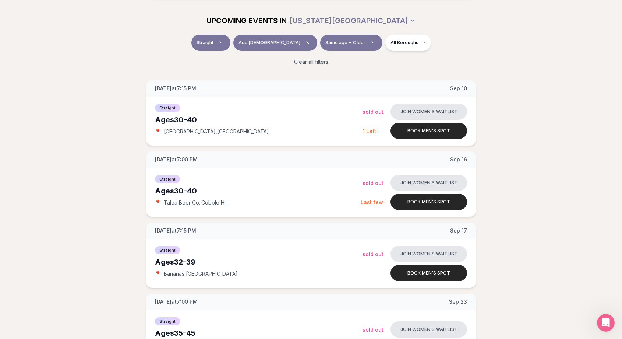
scroll to position [82, 0]
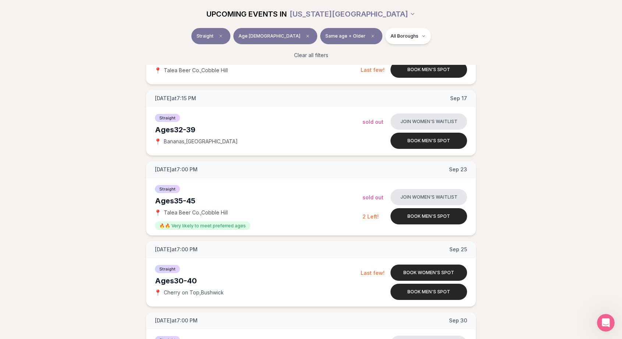
scroll to position [218, 0]
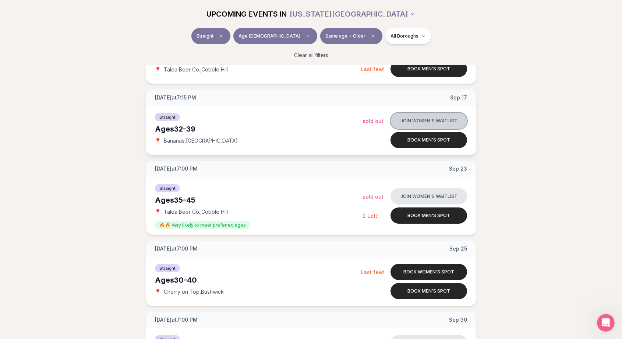
click at [413, 123] on button "Join women's waitlist" at bounding box center [429, 121] width 77 height 16
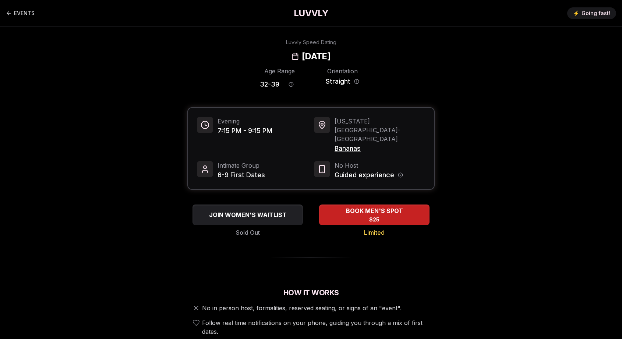
scroll to position [10, 0]
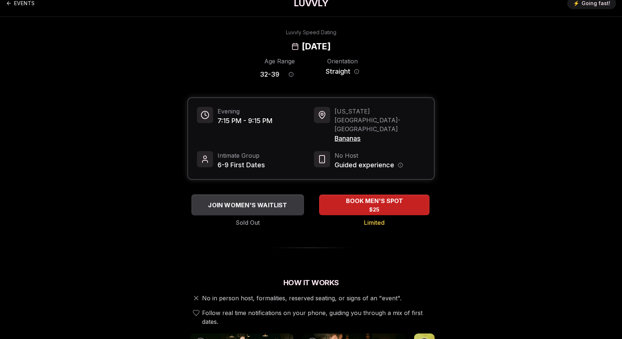
click at [256, 200] on span "JOIN WOMEN'S WAITLIST" at bounding box center [248, 204] width 82 height 9
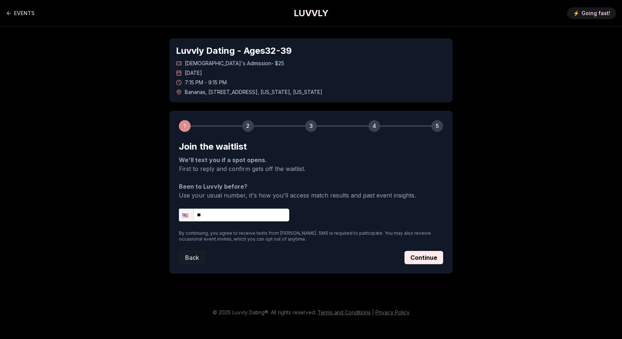
click at [239, 216] on input "**" at bounding box center [234, 214] width 110 height 13
type input "**********"
click at [420, 254] on button "Continue" at bounding box center [424, 257] width 39 height 13
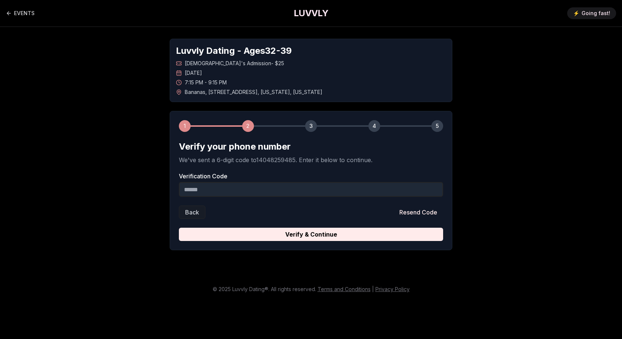
click at [356, 194] on input "Verification Code" at bounding box center [311, 189] width 264 height 15
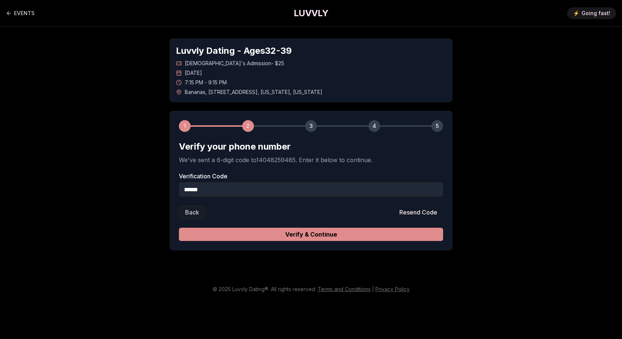
type input "******"
click at [341, 232] on button "Verify & Continue" at bounding box center [311, 234] width 264 height 13
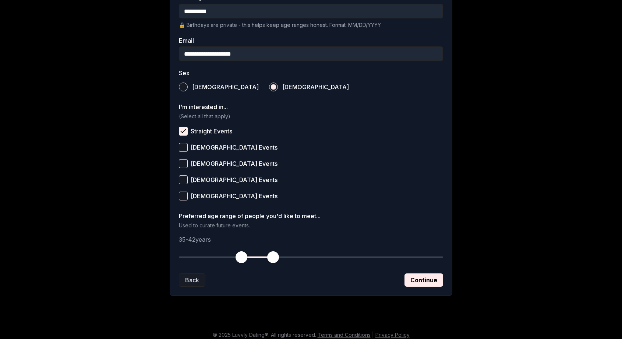
scroll to position [216, 0]
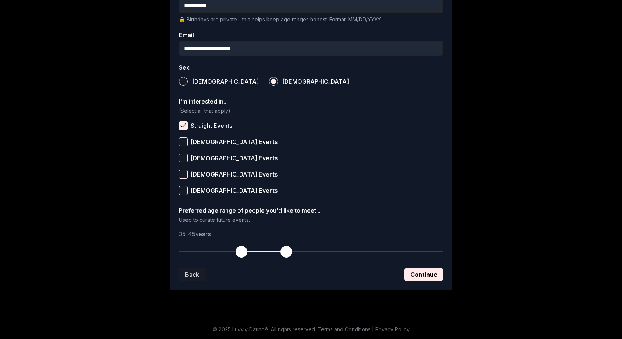
drag, startPoint x: 274, startPoint y: 250, endPoint x: 285, endPoint y: 251, distance: 11.5
click at [285, 251] on span "button" at bounding box center [287, 252] width 12 height 12
click at [414, 272] on button "Continue" at bounding box center [424, 274] width 39 height 13
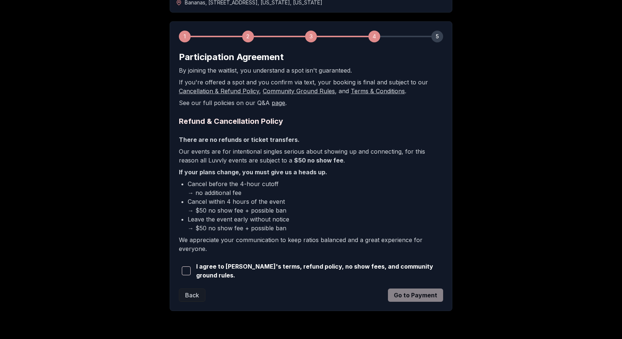
scroll to position [91, 0]
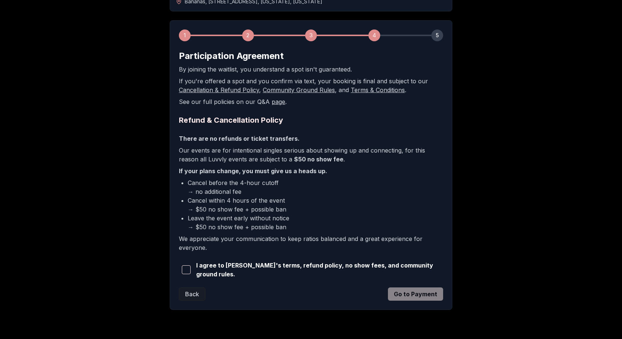
click at [186, 271] on span "button" at bounding box center [186, 269] width 9 height 9
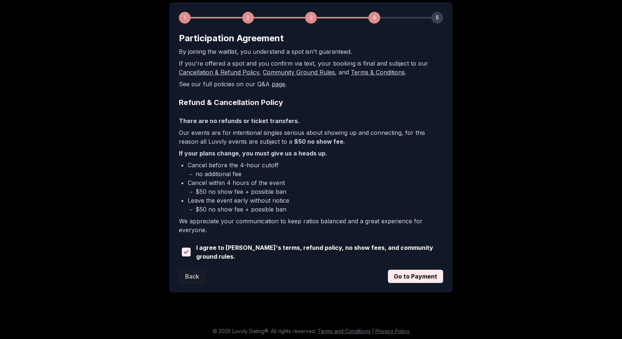
scroll to position [109, 0]
click at [407, 274] on button "Go to Payment" at bounding box center [415, 275] width 55 height 13
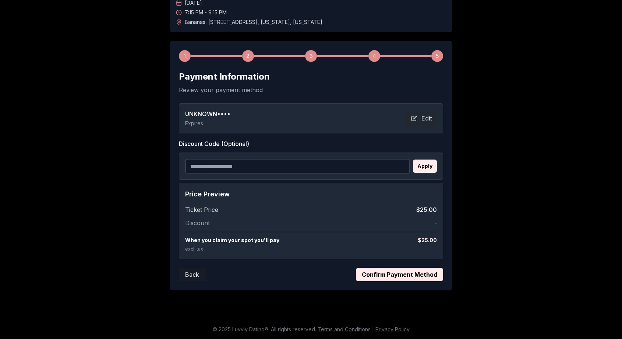
click at [370, 274] on button "Confirm Payment Method" at bounding box center [399, 274] width 87 height 13
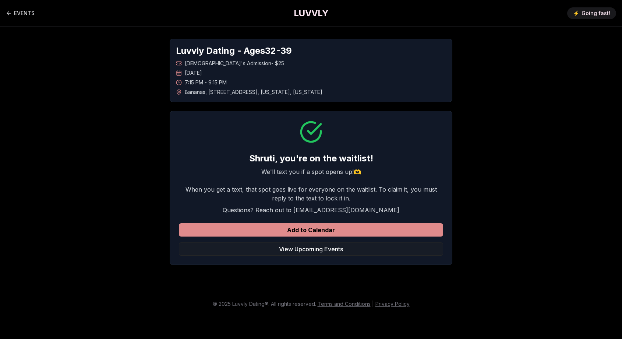
click at [365, 231] on button "Add to Calendar" at bounding box center [311, 229] width 264 height 13
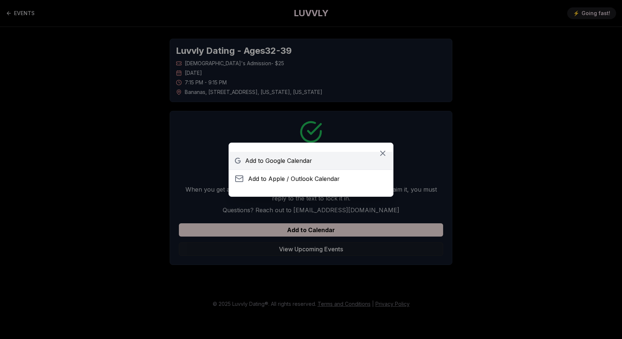
click at [311, 164] on span "Add to Google Calendar" at bounding box center [278, 160] width 67 height 9
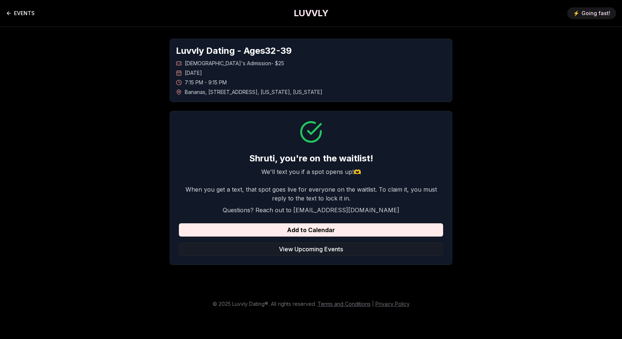
click at [24, 14] on link "EVENTS" at bounding box center [20, 13] width 29 height 15
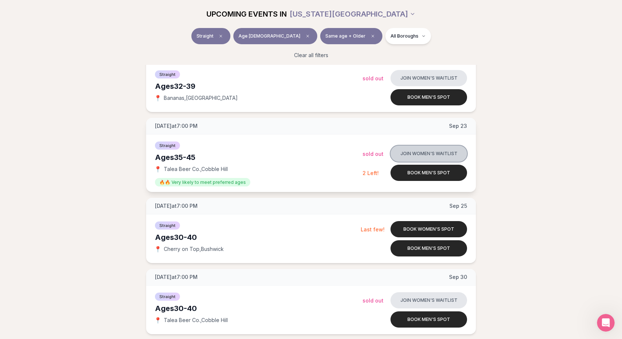
click at [423, 154] on button "Join women's waitlist" at bounding box center [429, 153] width 77 height 16
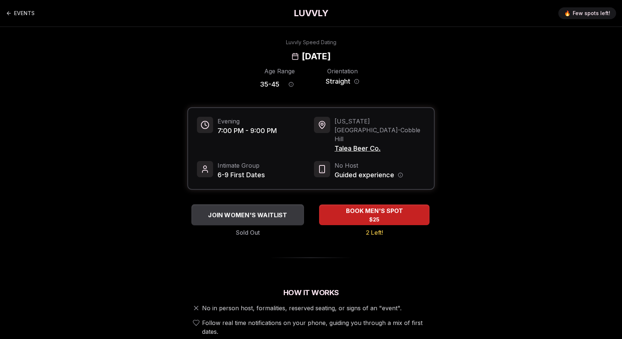
click at [240, 210] on span "JOIN WOMEN'S WAITLIST" at bounding box center [248, 214] width 82 height 9
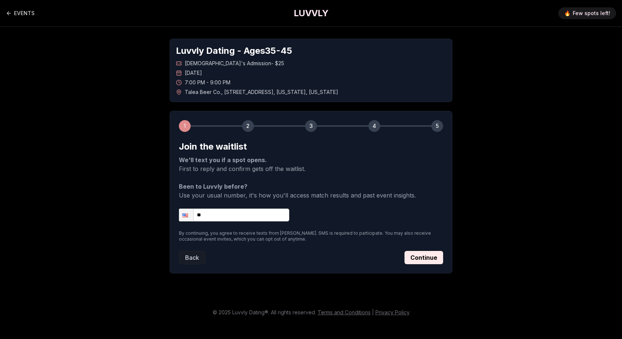
click at [236, 215] on input "**" at bounding box center [234, 214] width 110 height 13
type input "**********"
click at [416, 261] on button "Continue" at bounding box center [424, 257] width 39 height 13
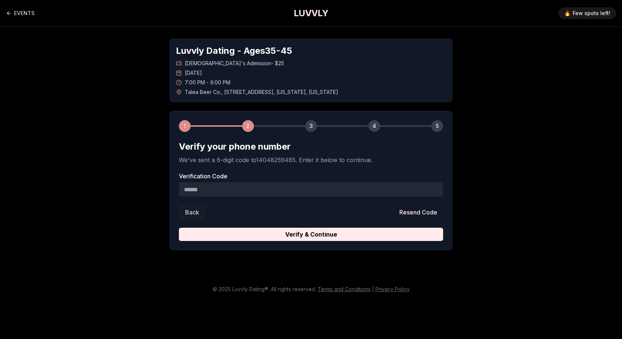
click at [309, 193] on input "Verification Code" at bounding box center [311, 189] width 264 height 15
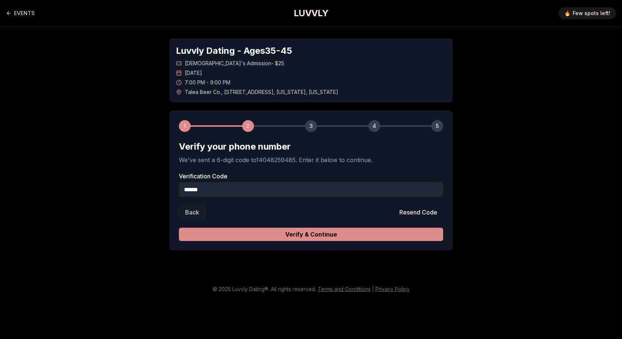
type input "******"
click at [309, 237] on button "Verify & Continue" at bounding box center [311, 234] width 264 height 13
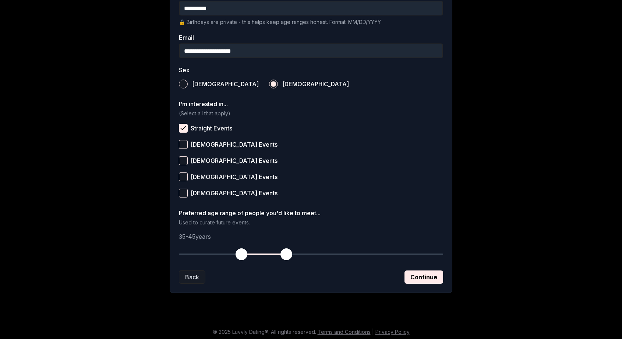
scroll to position [216, 0]
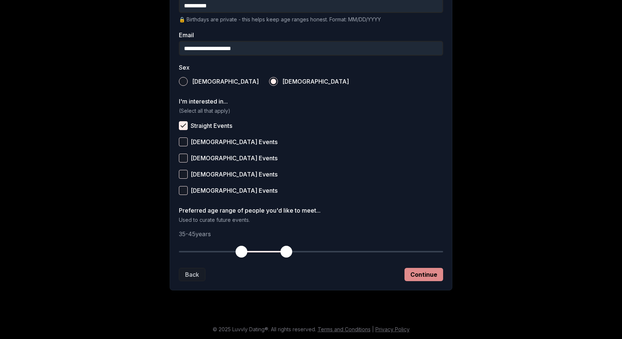
click at [414, 274] on button "Continue" at bounding box center [424, 274] width 39 height 13
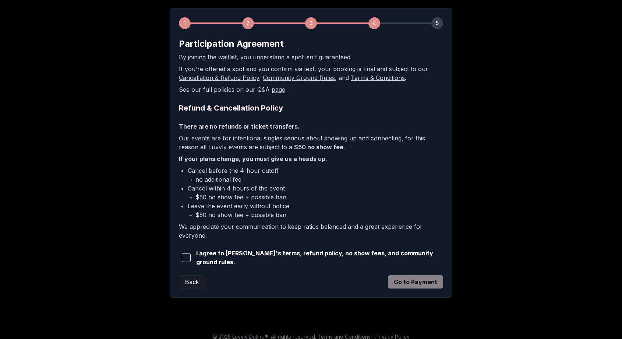
scroll to position [109, 0]
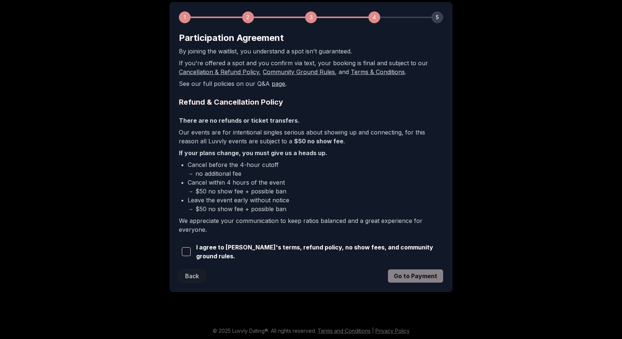
click at [188, 248] on span "button" at bounding box center [186, 251] width 9 height 9
click at [415, 275] on button "Go to Payment" at bounding box center [415, 275] width 55 height 13
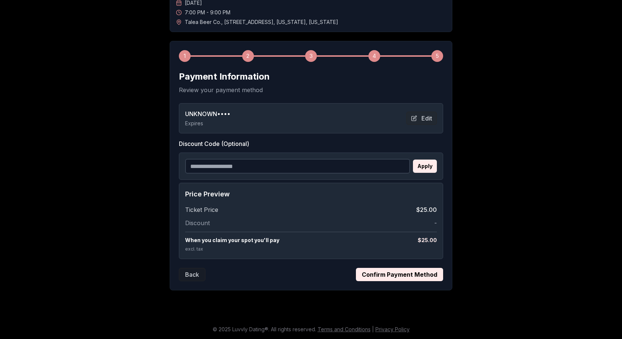
scroll to position [70, 0]
click at [425, 116] on button "Edit" at bounding box center [422, 118] width 31 height 13
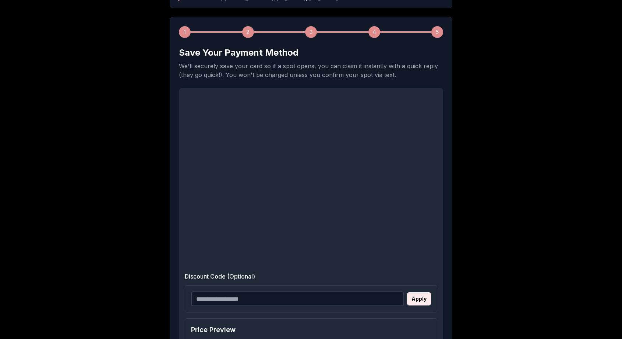
scroll to position [95, 0]
click at [446, 64] on div "1 2 3 4 5 Save Your Payment Method We'll securely save your card so if a spot o…" at bounding box center [311, 223] width 283 height 415
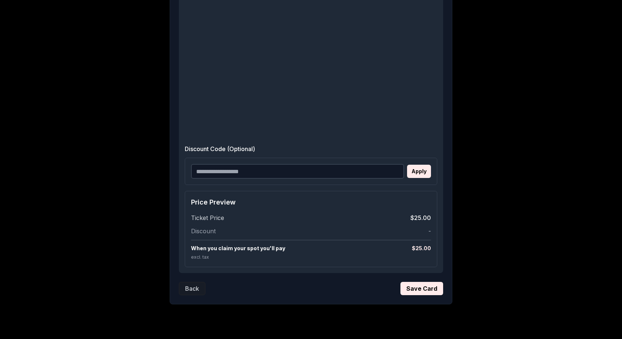
scroll to position [224, 0]
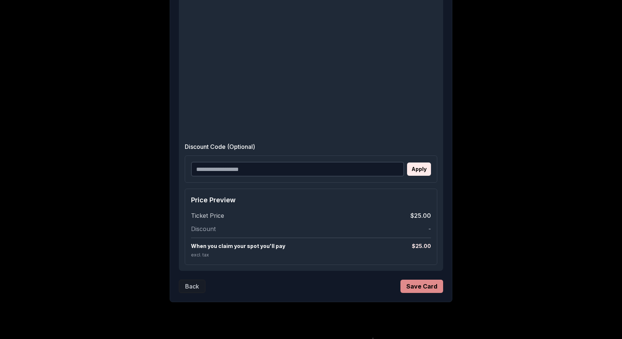
click at [408, 284] on button "Save Card" at bounding box center [422, 285] width 43 height 13
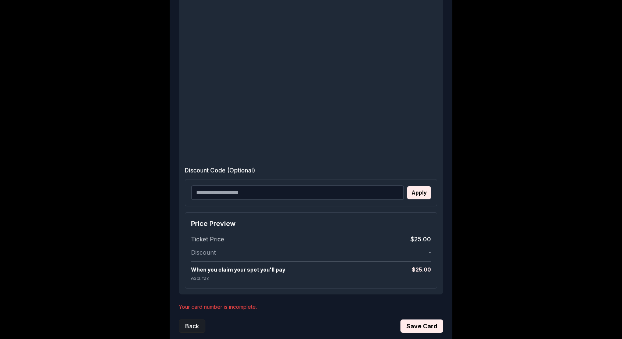
click at [197, 323] on button "Back" at bounding box center [192, 325] width 27 height 13
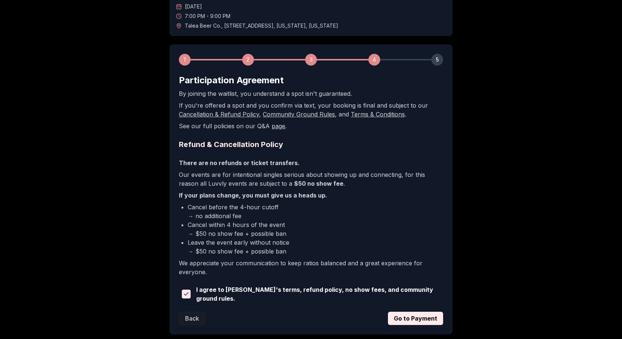
scroll to position [109, 0]
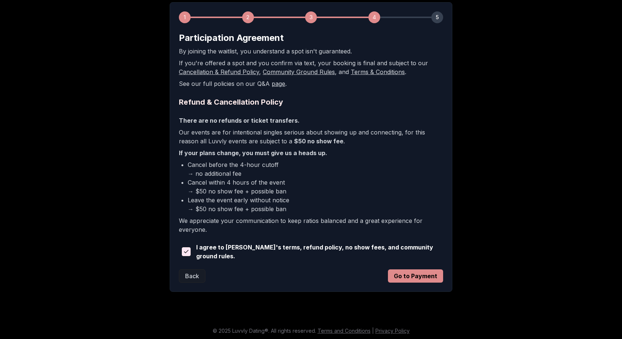
click at [417, 274] on button "Go to Payment" at bounding box center [415, 275] width 55 height 13
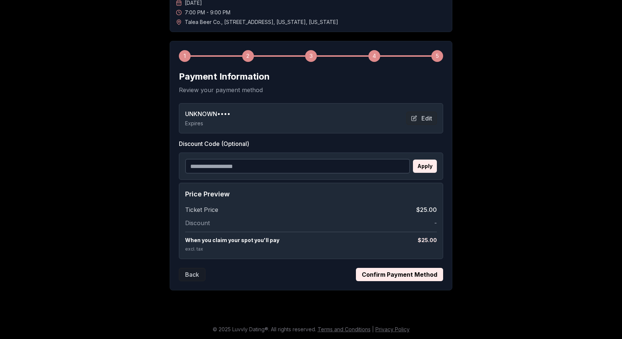
scroll to position [70, 0]
click at [384, 272] on button "Confirm Payment Method" at bounding box center [399, 274] width 87 height 13
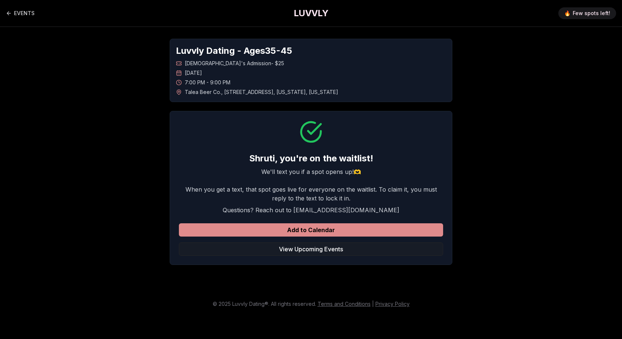
click at [338, 232] on button "Add to Calendar" at bounding box center [311, 229] width 264 height 13
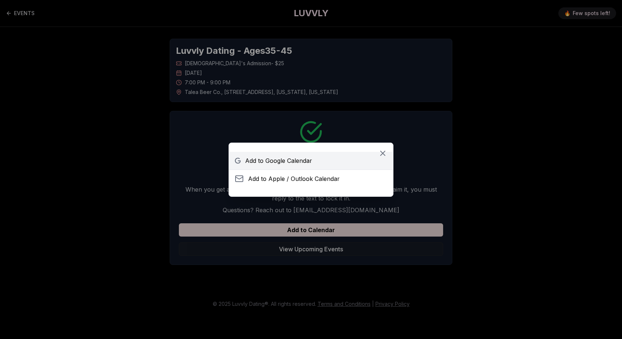
click at [300, 158] on span "Add to Google Calendar" at bounding box center [278, 160] width 67 height 9
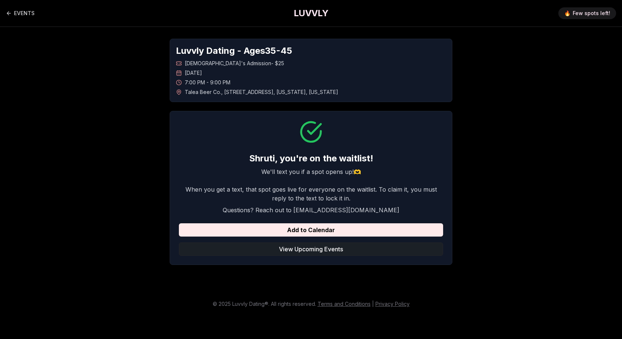
click at [284, 251] on button "View Upcoming Events" at bounding box center [311, 248] width 264 height 13
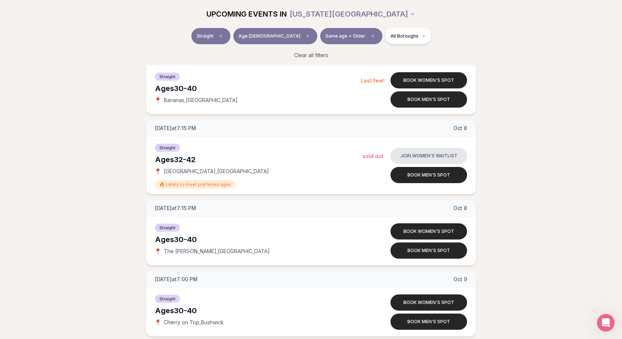
scroll to position [624, 0]
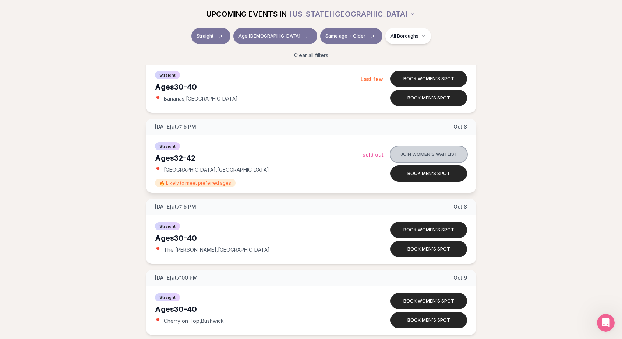
click at [437, 152] on button "Join women's waitlist" at bounding box center [429, 154] width 77 height 16
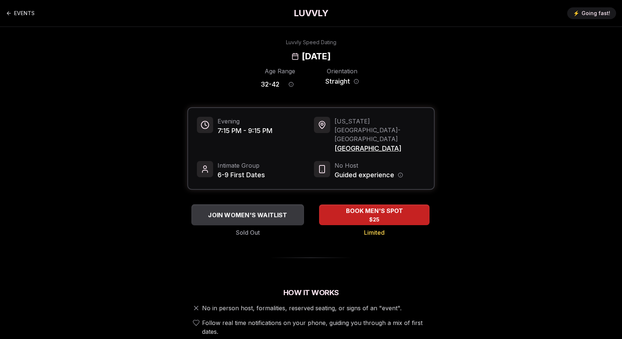
click at [239, 204] on button "JOIN WOMEN'S WAITLIST" at bounding box center [247, 214] width 113 height 21
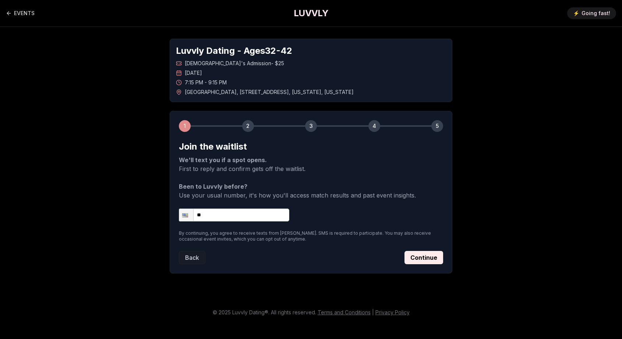
click at [228, 215] on input "**" at bounding box center [234, 214] width 110 height 13
type input "**********"
click at [425, 256] on button "Continue" at bounding box center [424, 257] width 39 height 13
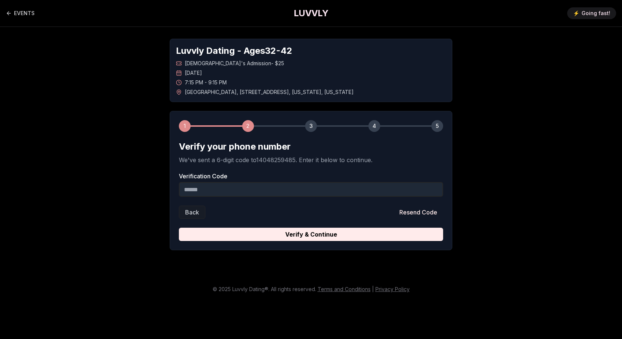
click at [353, 193] on input "Verification Code" at bounding box center [311, 189] width 264 height 15
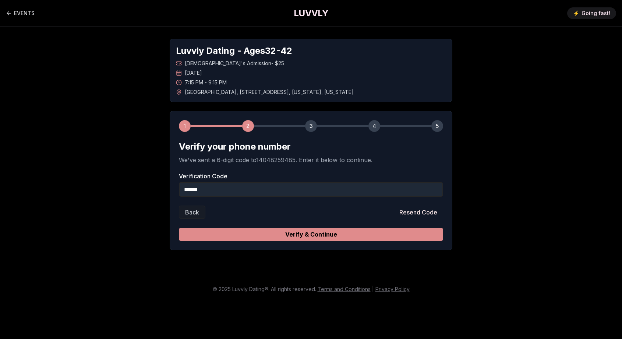
type input "******"
click at [330, 238] on button "Verify & Continue" at bounding box center [311, 234] width 264 height 13
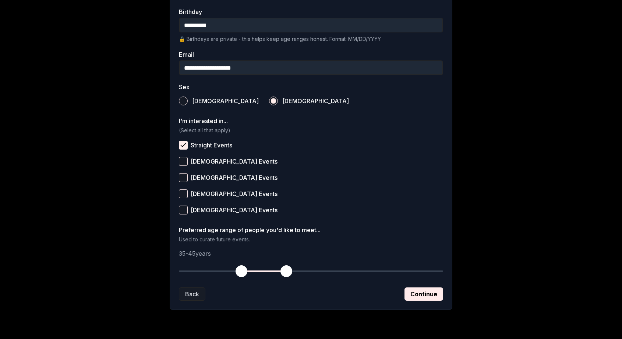
scroll to position [216, 0]
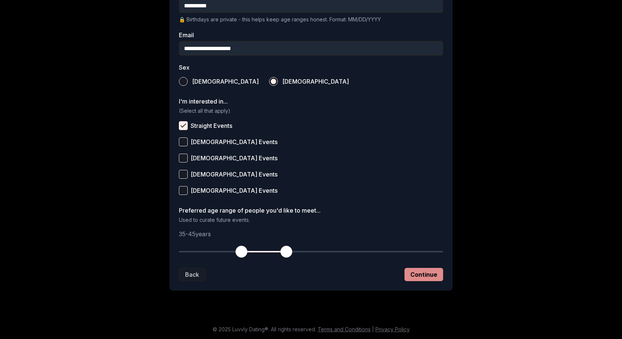
click at [422, 274] on button "Continue" at bounding box center [424, 274] width 39 height 13
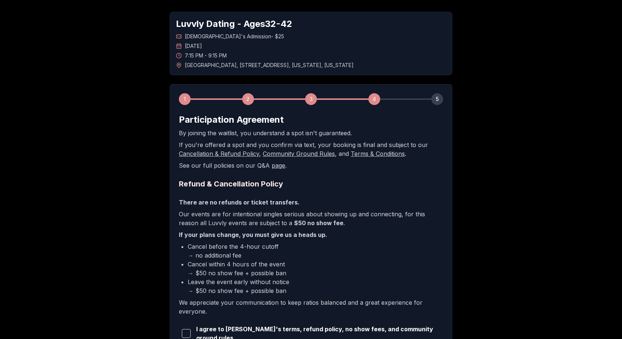
scroll to position [109, 0]
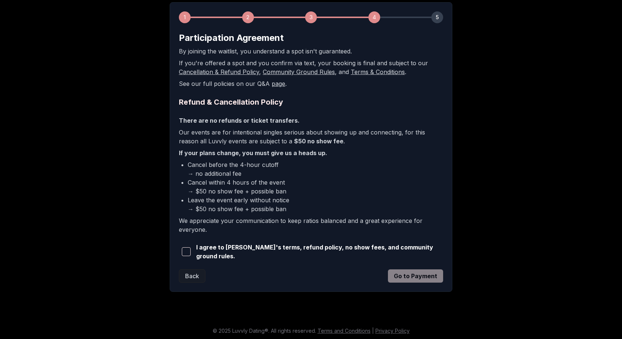
click at [185, 251] on span "button" at bounding box center [186, 251] width 9 height 9
click at [435, 276] on button "Go to Payment" at bounding box center [415, 275] width 55 height 13
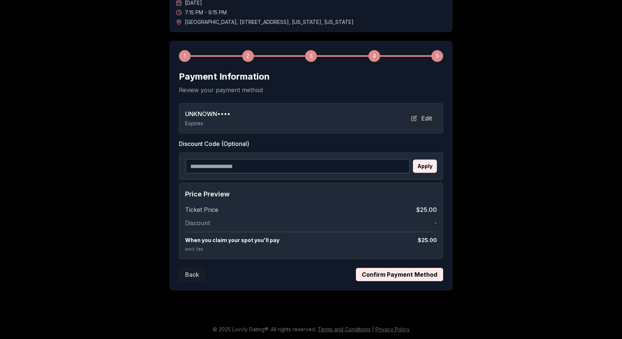
click at [377, 276] on button "Confirm Payment Method" at bounding box center [399, 274] width 87 height 13
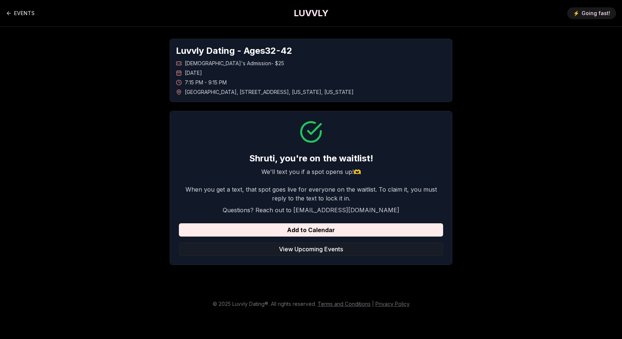
scroll to position [0, 0]
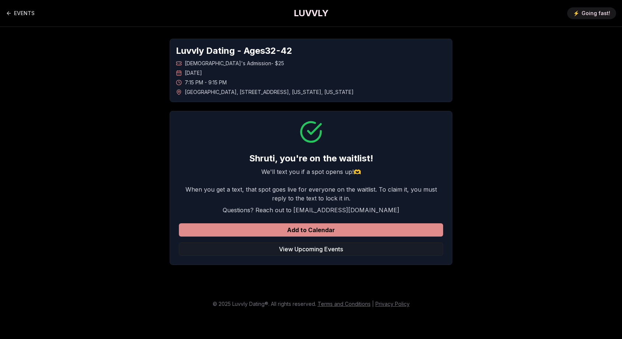
click at [327, 233] on button "Add to Calendar" at bounding box center [311, 229] width 264 height 13
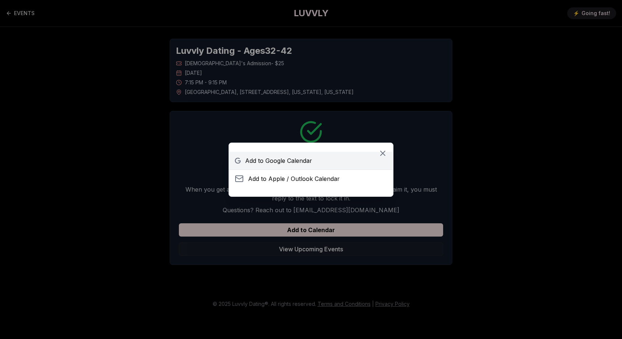
click at [315, 161] on link "Add to Google Calendar" at bounding box center [311, 161] width 164 height 18
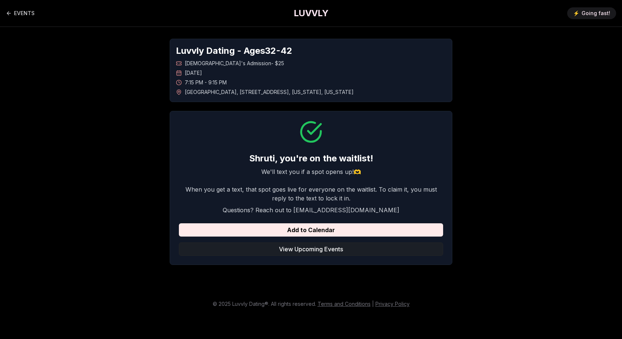
click at [299, 252] on button "View Upcoming Events" at bounding box center [311, 248] width 264 height 13
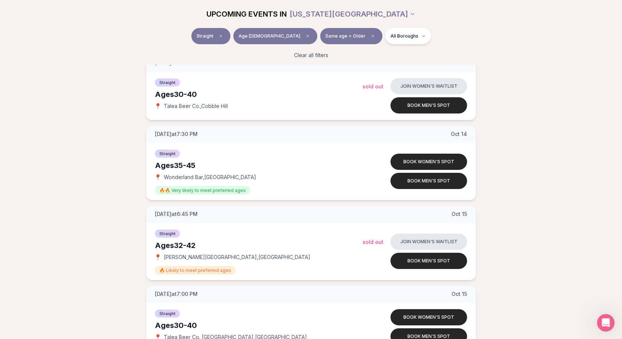
scroll to position [909, 0]
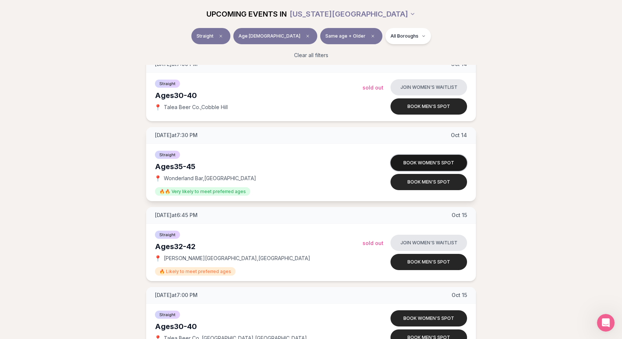
click at [403, 160] on button "Book women's spot" at bounding box center [429, 163] width 77 height 16
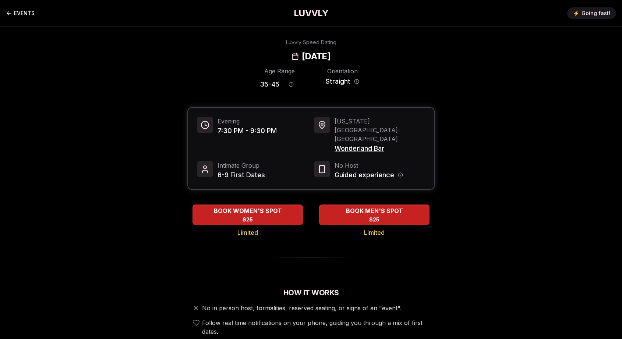
click at [11, 14] on icon "Back to events" at bounding box center [9, 13] width 6 height 6
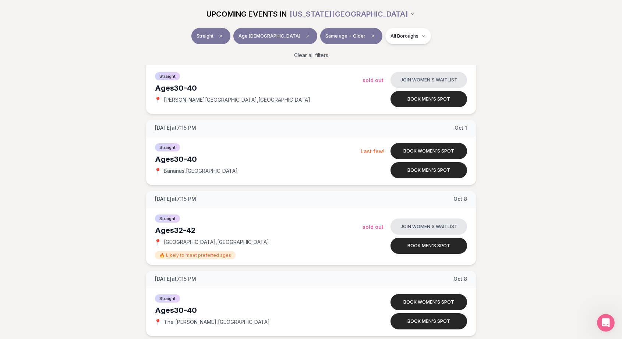
scroll to position [554, 0]
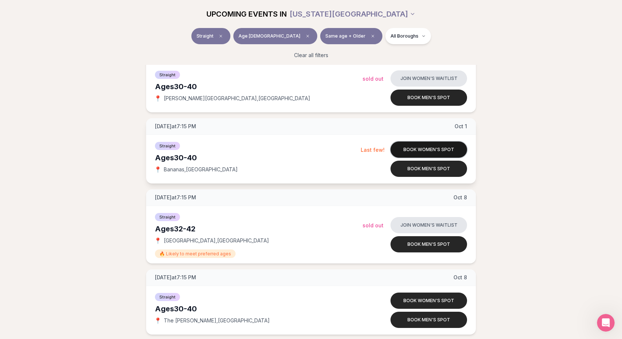
click at [410, 149] on button "Book women's spot" at bounding box center [429, 149] width 77 height 16
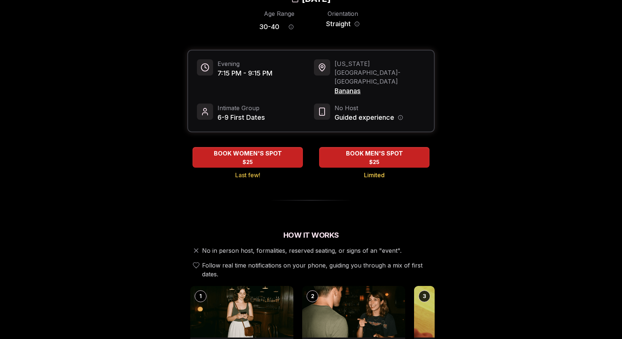
scroll to position [61, 0]
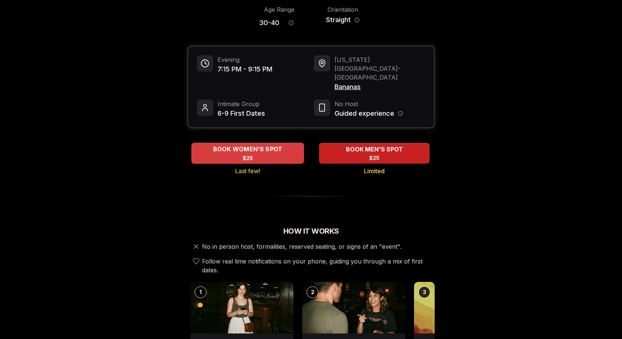
click at [270, 143] on div "BOOK WOMEN'S SPOT $25" at bounding box center [247, 153] width 113 height 20
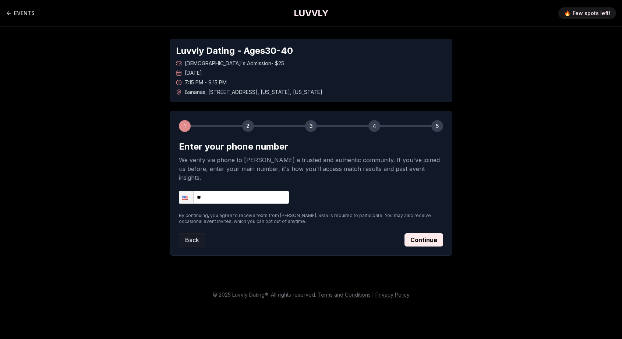
click at [254, 191] on input "**" at bounding box center [234, 197] width 110 height 13
type input "**********"
click at [437, 233] on button "Continue" at bounding box center [424, 239] width 39 height 13
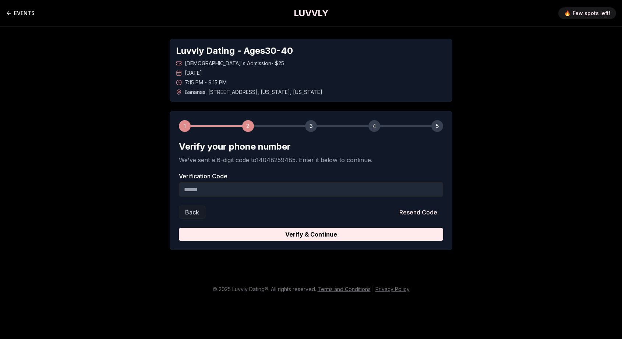
click at [31, 15] on link "EVENTS" at bounding box center [20, 13] width 29 height 15
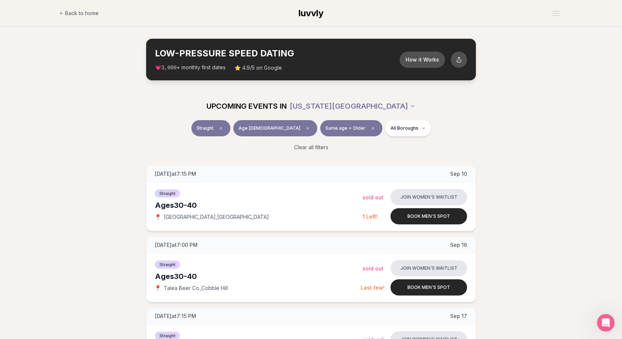
click at [271, 127] on span "Age [DEMOGRAPHIC_DATA]" at bounding box center [270, 128] width 62 height 6
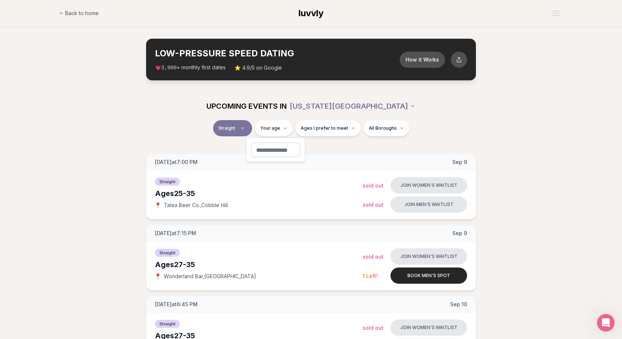
click at [272, 151] on input "number" at bounding box center [275, 149] width 49 height 15
type input "**"
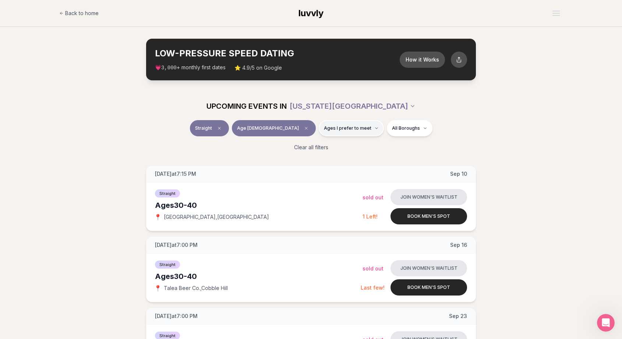
click at [335, 126] on span "Ages I prefer to meet" at bounding box center [347, 128] width 47 height 6
click at [298, 158] on button "Around my age" at bounding box center [299, 157] width 6 height 6
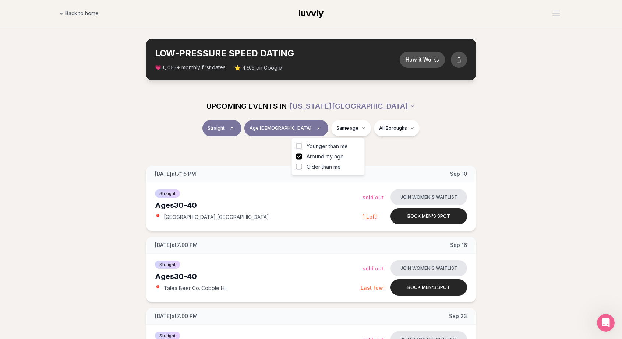
click at [299, 166] on button "Older than me" at bounding box center [299, 167] width 6 height 6
click at [388, 151] on div "Clear all filters" at bounding box center [311, 147] width 412 height 16
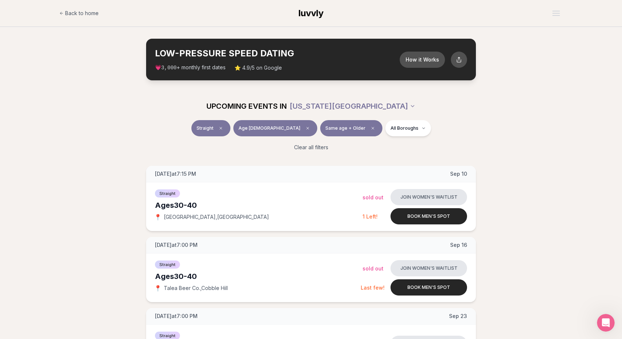
click at [270, 124] on button "Age [DEMOGRAPHIC_DATA]" at bounding box center [275, 128] width 84 height 16
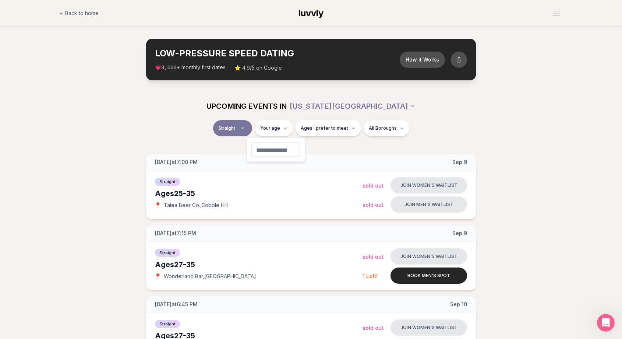
type input "**"
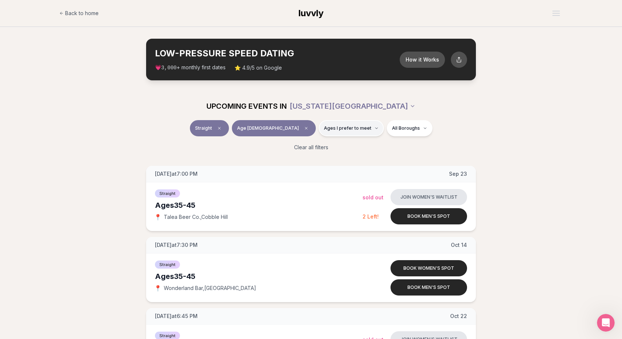
click at [329, 122] on button "Ages I prefer to meet" at bounding box center [351, 128] width 65 height 16
click at [297, 157] on button "Around my age" at bounding box center [299, 157] width 6 height 6
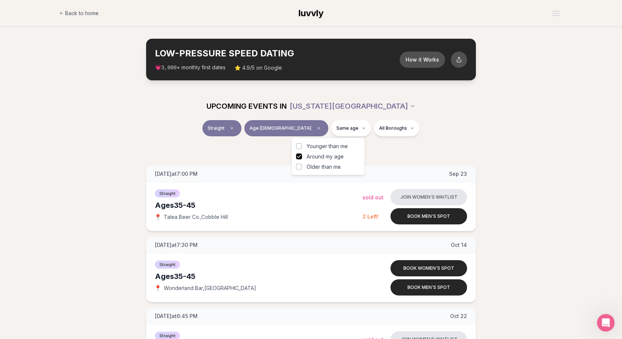
click at [298, 165] on button "Older than me" at bounding box center [299, 167] width 6 height 6
click at [250, 154] on div "Clear all filters" at bounding box center [311, 147] width 412 height 16
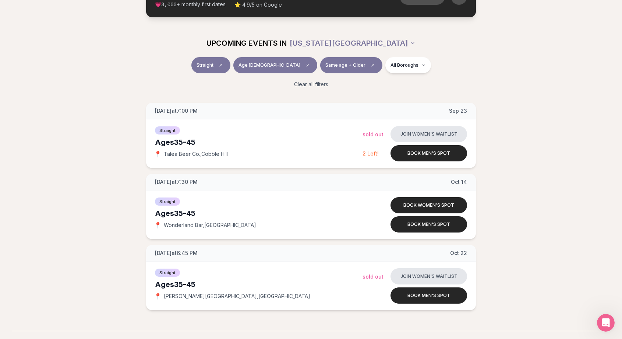
scroll to position [64, 0]
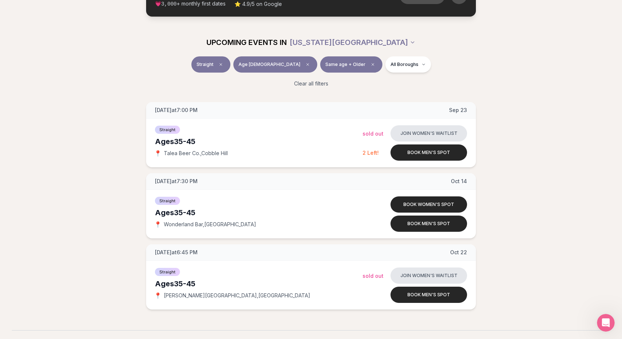
click at [278, 65] on button "Age [DEMOGRAPHIC_DATA]" at bounding box center [275, 64] width 84 height 16
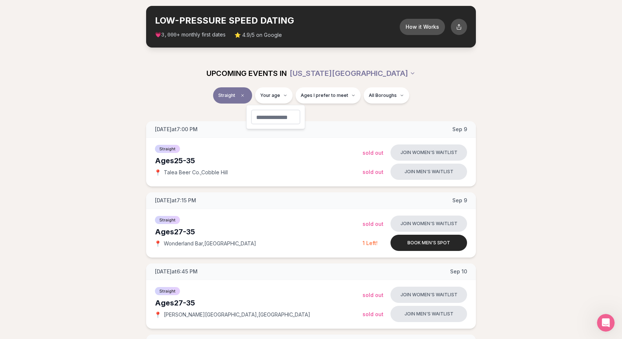
click at [274, 122] on input "number" at bounding box center [275, 117] width 49 height 15
type input "**"
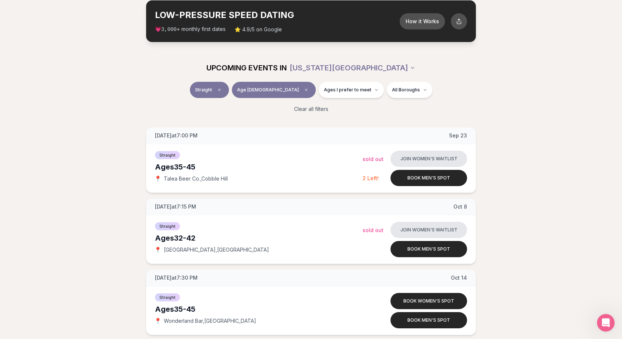
scroll to position [41, 0]
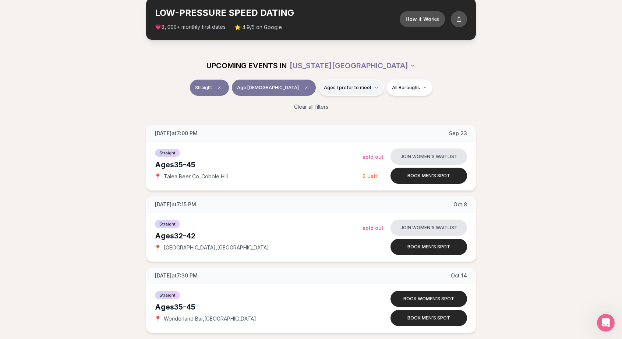
click at [334, 82] on button "Ages I prefer to meet" at bounding box center [351, 88] width 65 height 16
click at [301, 113] on button "Around my age" at bounding box center [299, 116] width 6 height 6
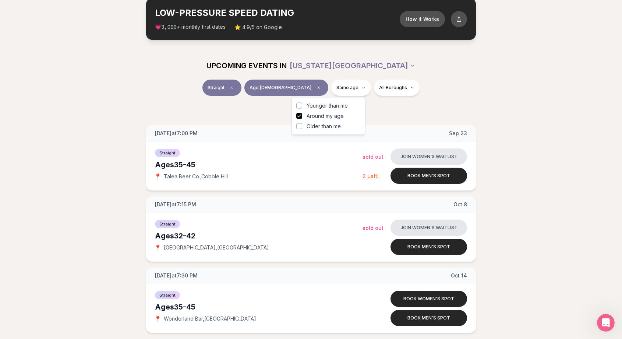
click at [299, 126] on button "Older than me" at bounding box center [299, 126] width 6 height 6
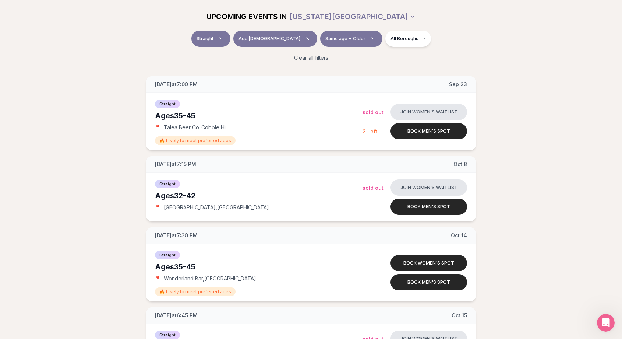
scroll to position [88, 0]
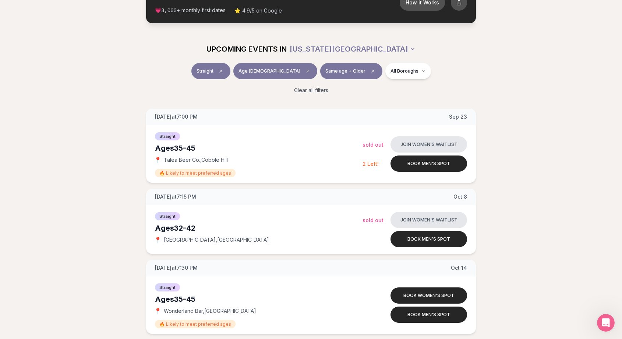
click at [272, 72] on span "Age [DEMOGRAPHIC_DATA]" at bounding box center [270, 71] width 62 height 6
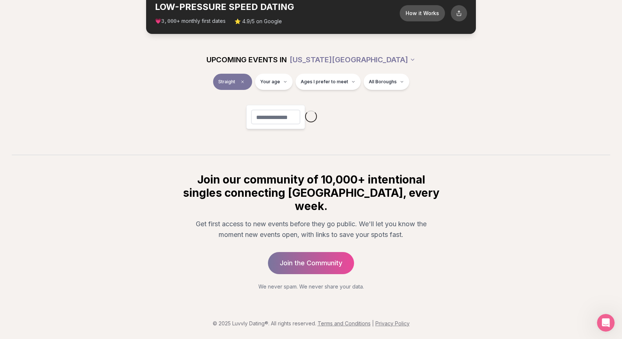
scroll to position [33, 0]
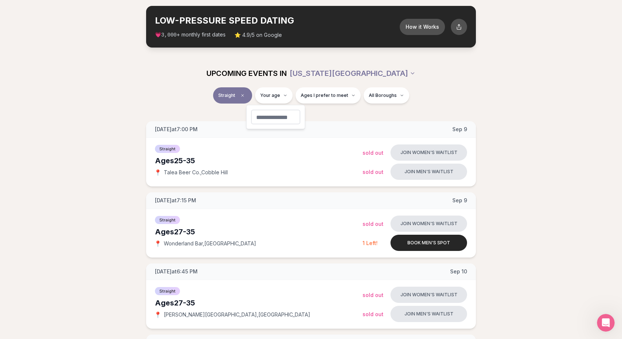
type input "**"
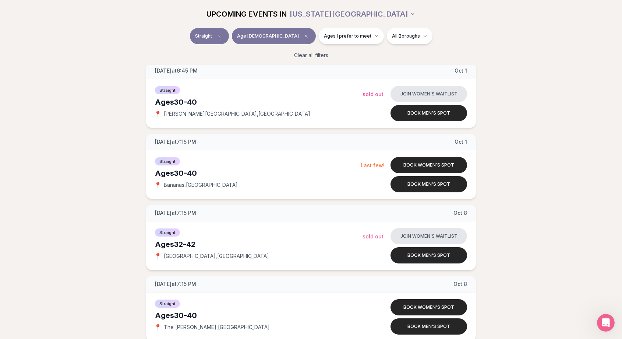
scroll to position [528, 0]
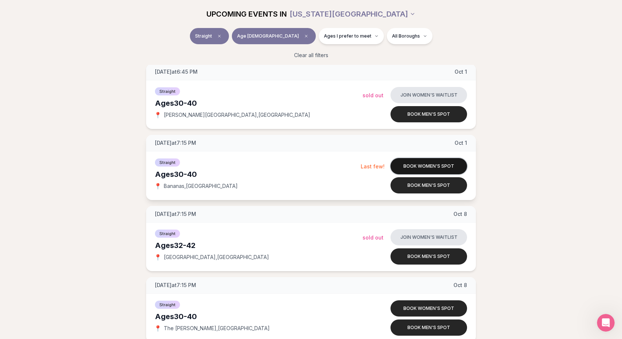
click at [427, 164] on button "Book women's spot" at bounding box center [429, 166] width 77 height 16
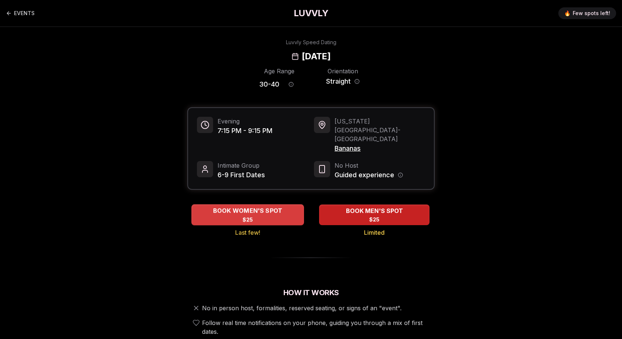
click at [252, 206] on span "BOOK WOMEN'S SPOT" at bounding box center [248, 210] width 73 height 9
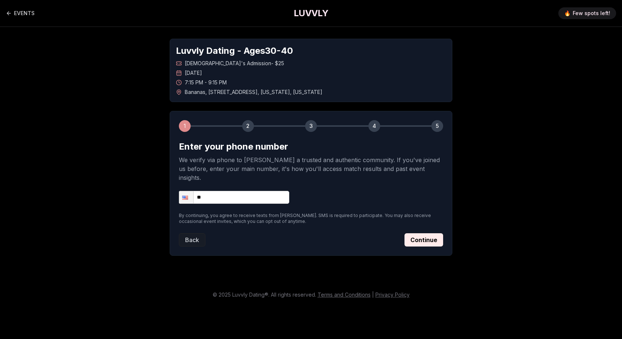
click at [253, 191] on input "**" at bounding box center [234, 197] width 110 height 13
type input "**********"
click at [427, 233] on button "Continue" at bounding box center [424, 239] width 39 height 13
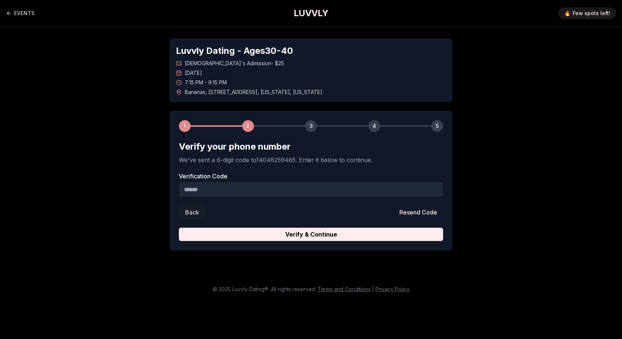
click at [306, 190] on input "Verification Code" at bounding box center [311, 189] width 264 height 15
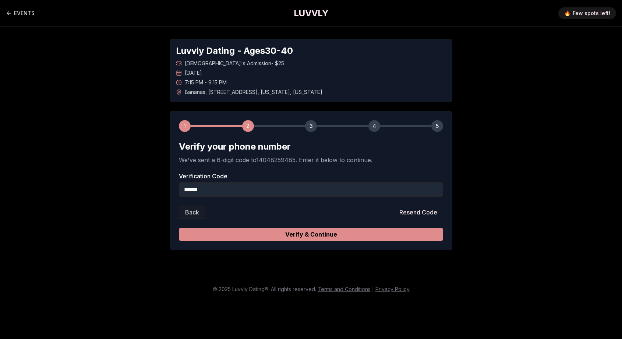
type input "******"
click at [314, 235] on button "Verify & Continue" at bounding box center [311, 234] width 264 height 13
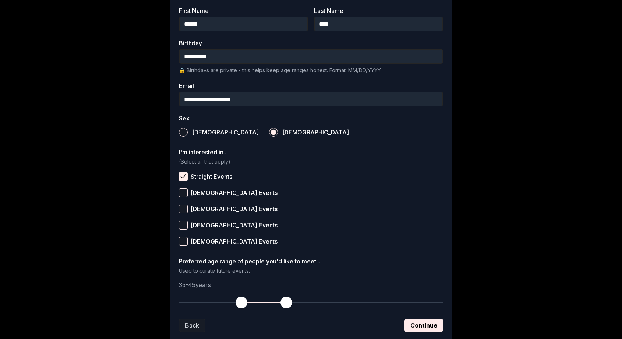
scroll to position [216, 0]
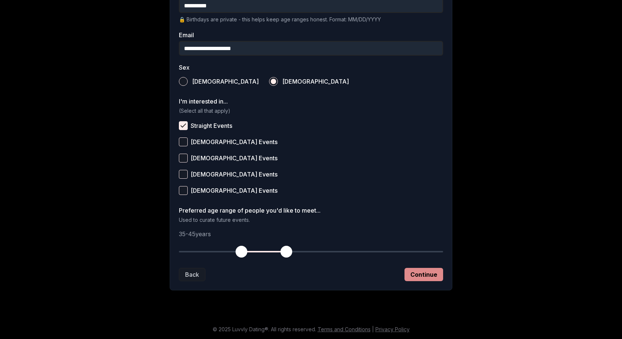
click at [414, 273] on button "Continue" at bounding box center [424, 274] width 39 height 13
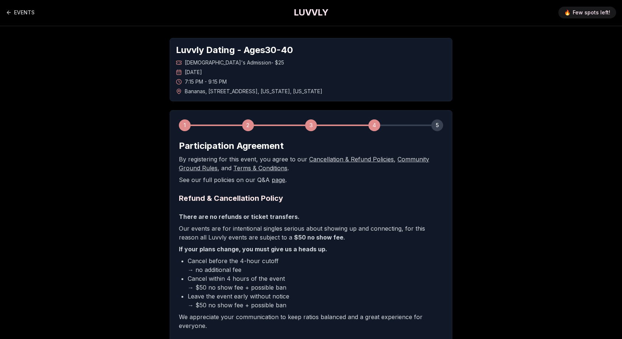
scroll to position [0, 0]
